Goal: Information Seeking & Learning: Understand process/instructions

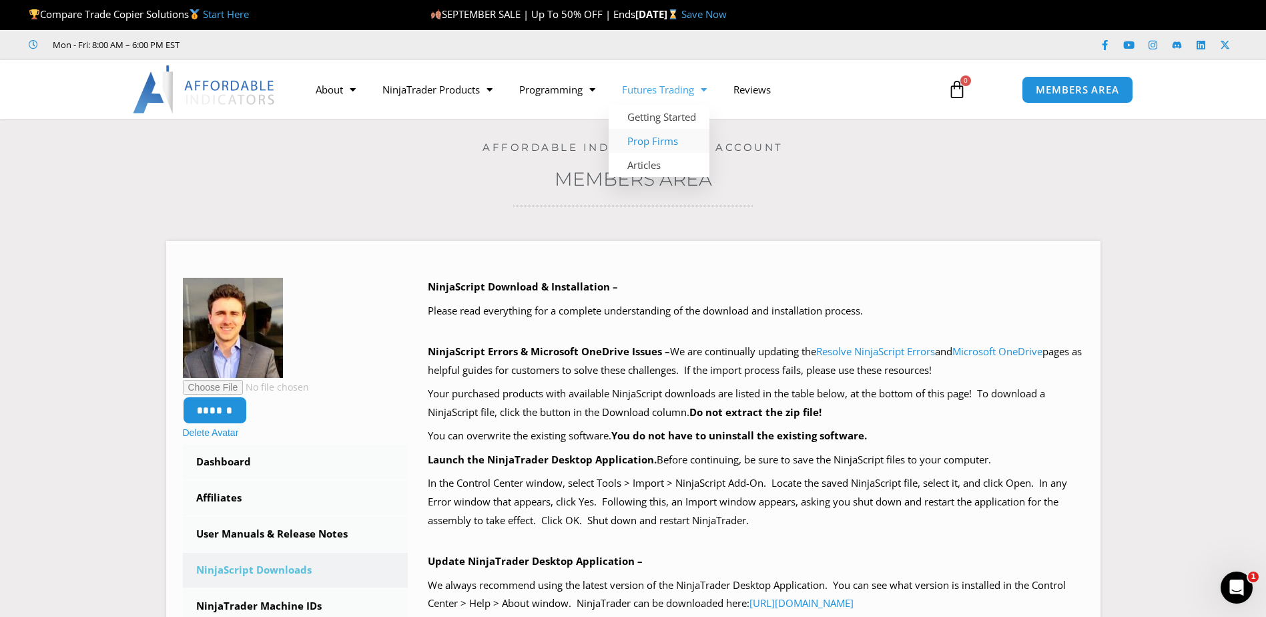
click at [677, 137] on link "Prop Firms" at bounding box center [659, 141] width 101 height 24
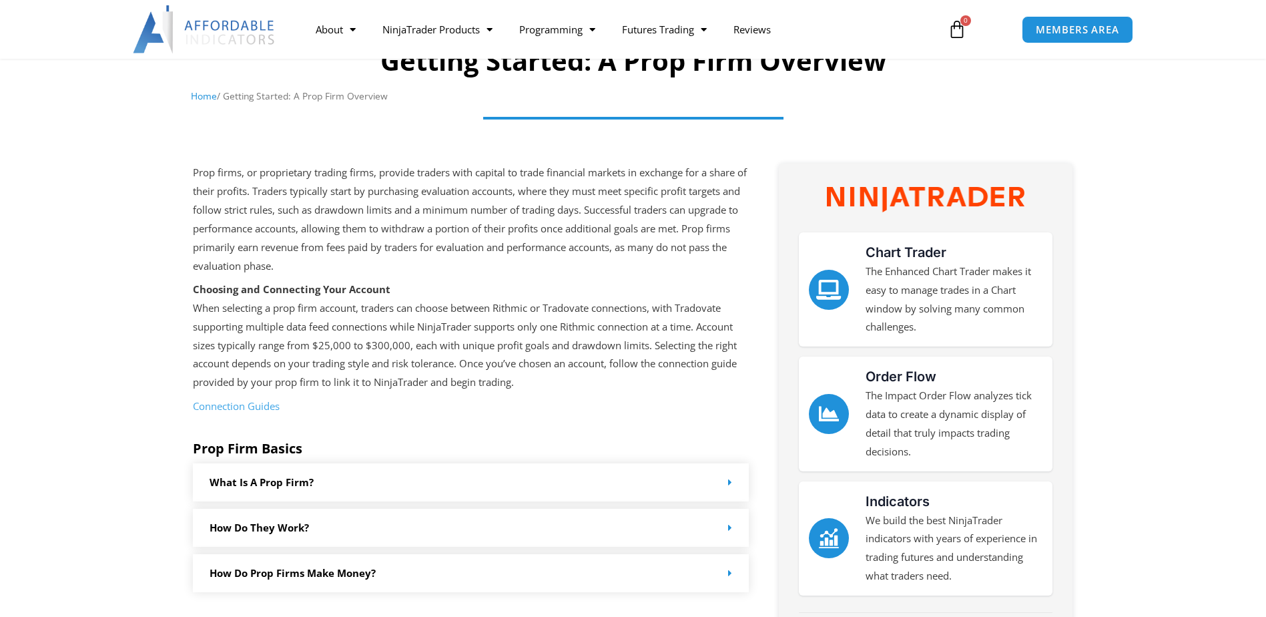
scroll to position [334, 0]
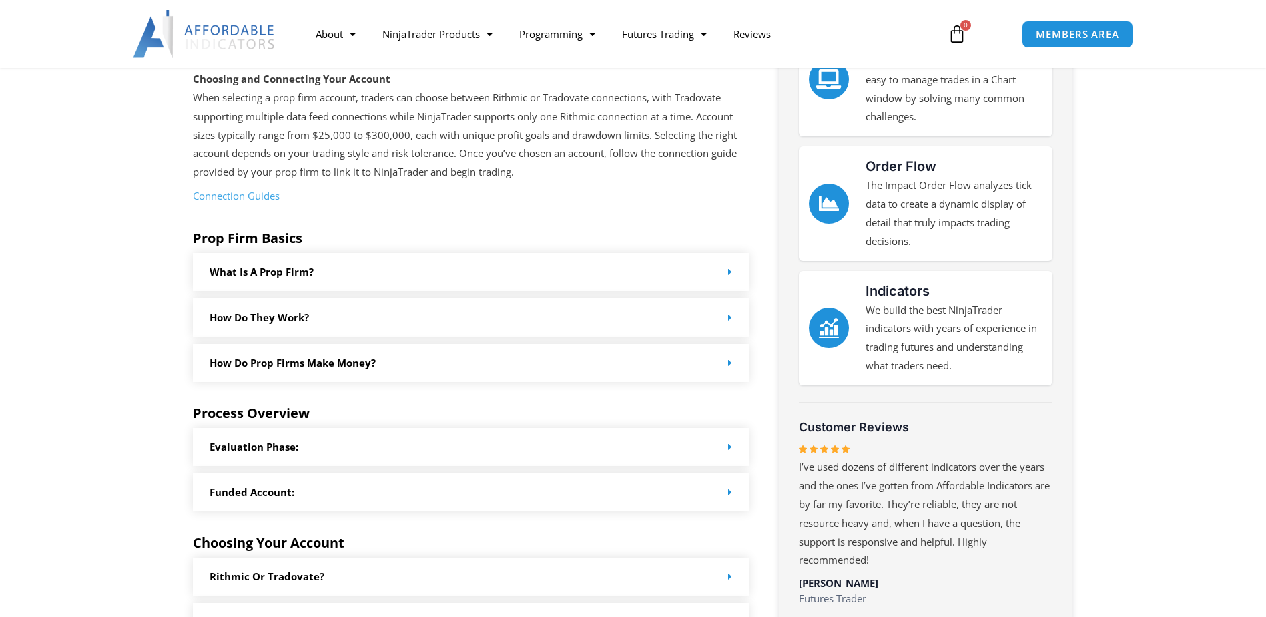
click at [272, 195] on link "Connection Guides" at bounding box center [236, 195] width 87 height 13
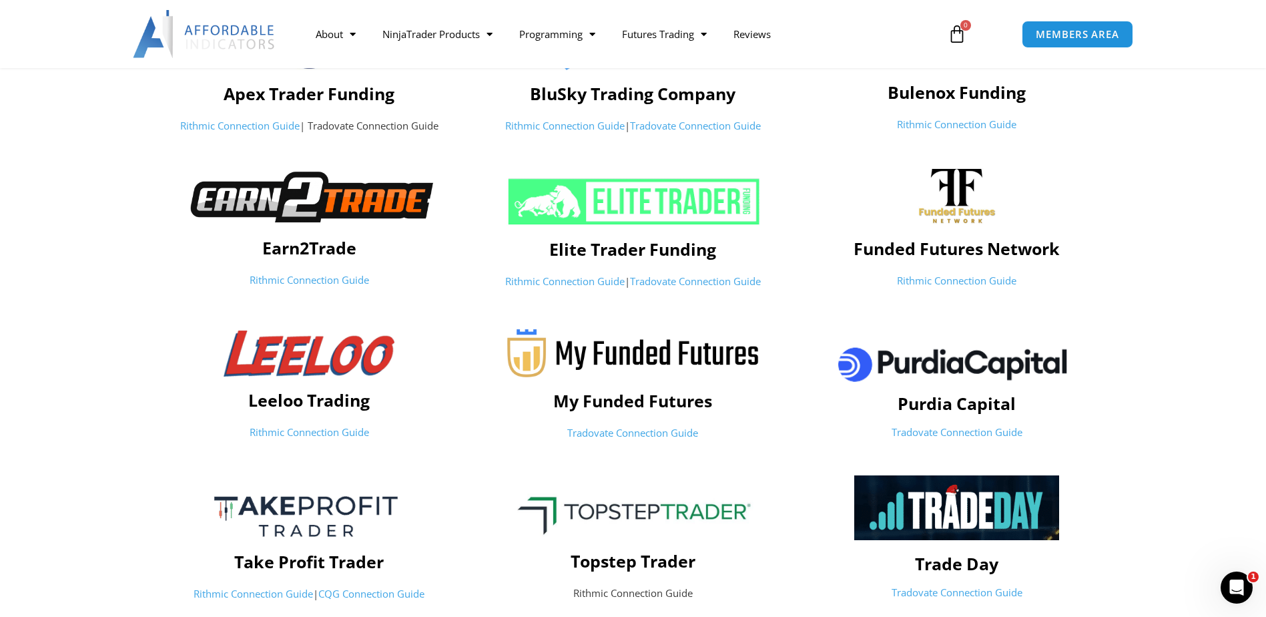
click at [628, 431] on link "Tradovate Connection Guide" at bounding box center [632, 432] width 131 height 13
